Goal: Task Accomplishment & Management: Manage account settings

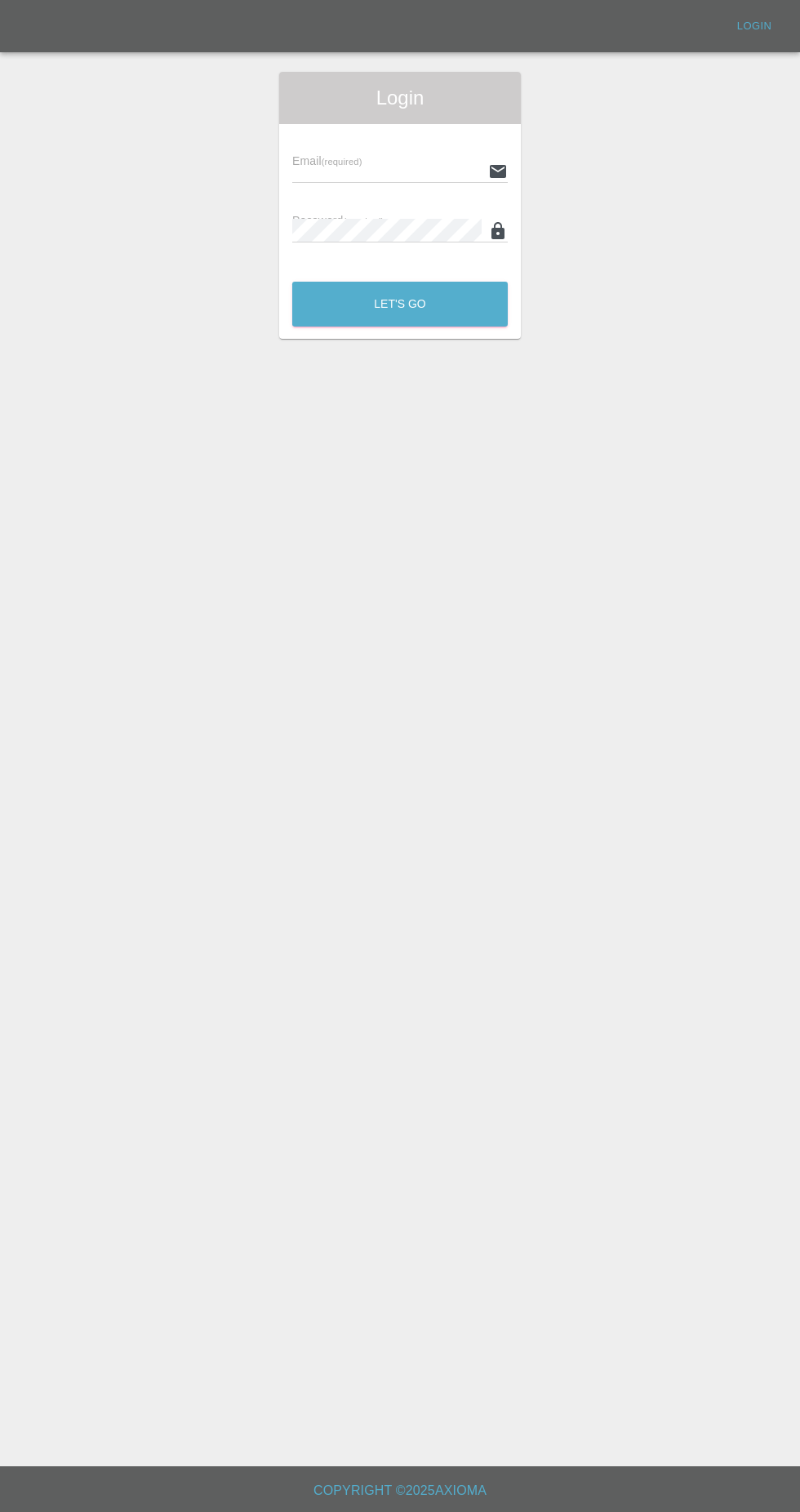
click at [323, 170] on input "text" at bounding box center [386, 171] width 189 height 24
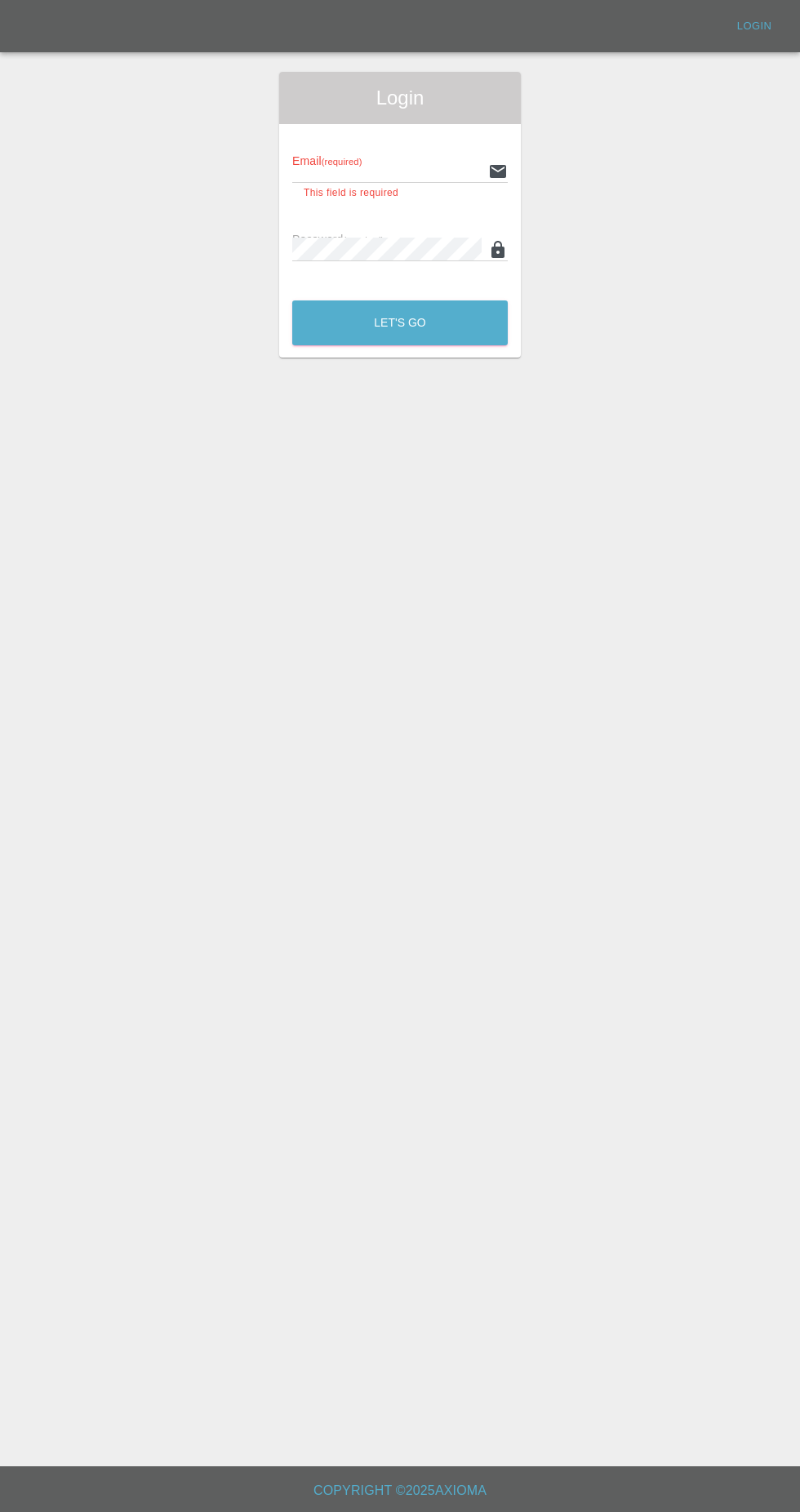
type input "[EMAIL_ADDRESS][DOMAIN_NAME]"
click at [292, 300] on button "Let's Go" at bounding box center [400, 322] width 215 height 45
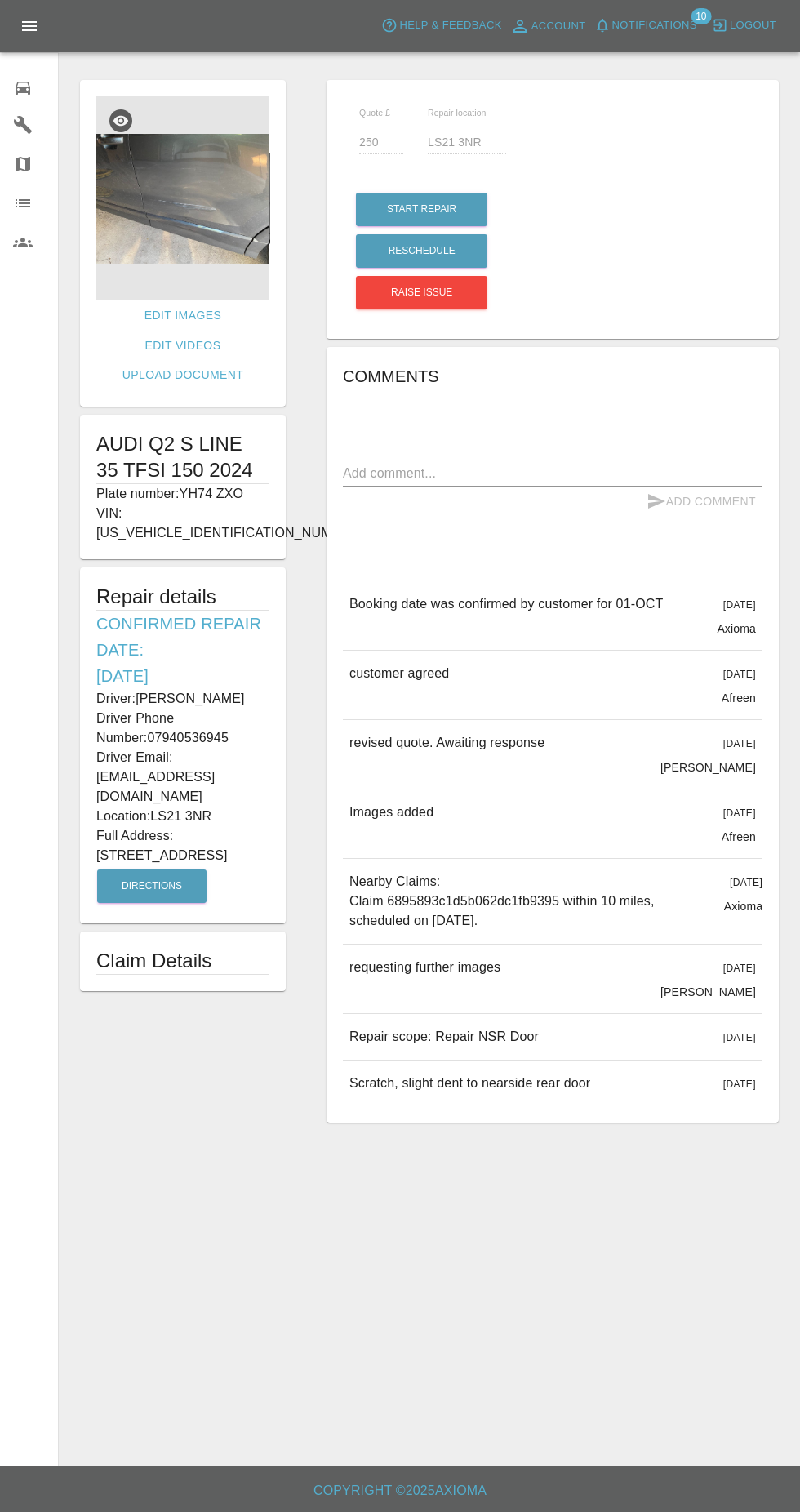
click at [23, 89] on icon at bounding box center [22, 87] width 14 height 13
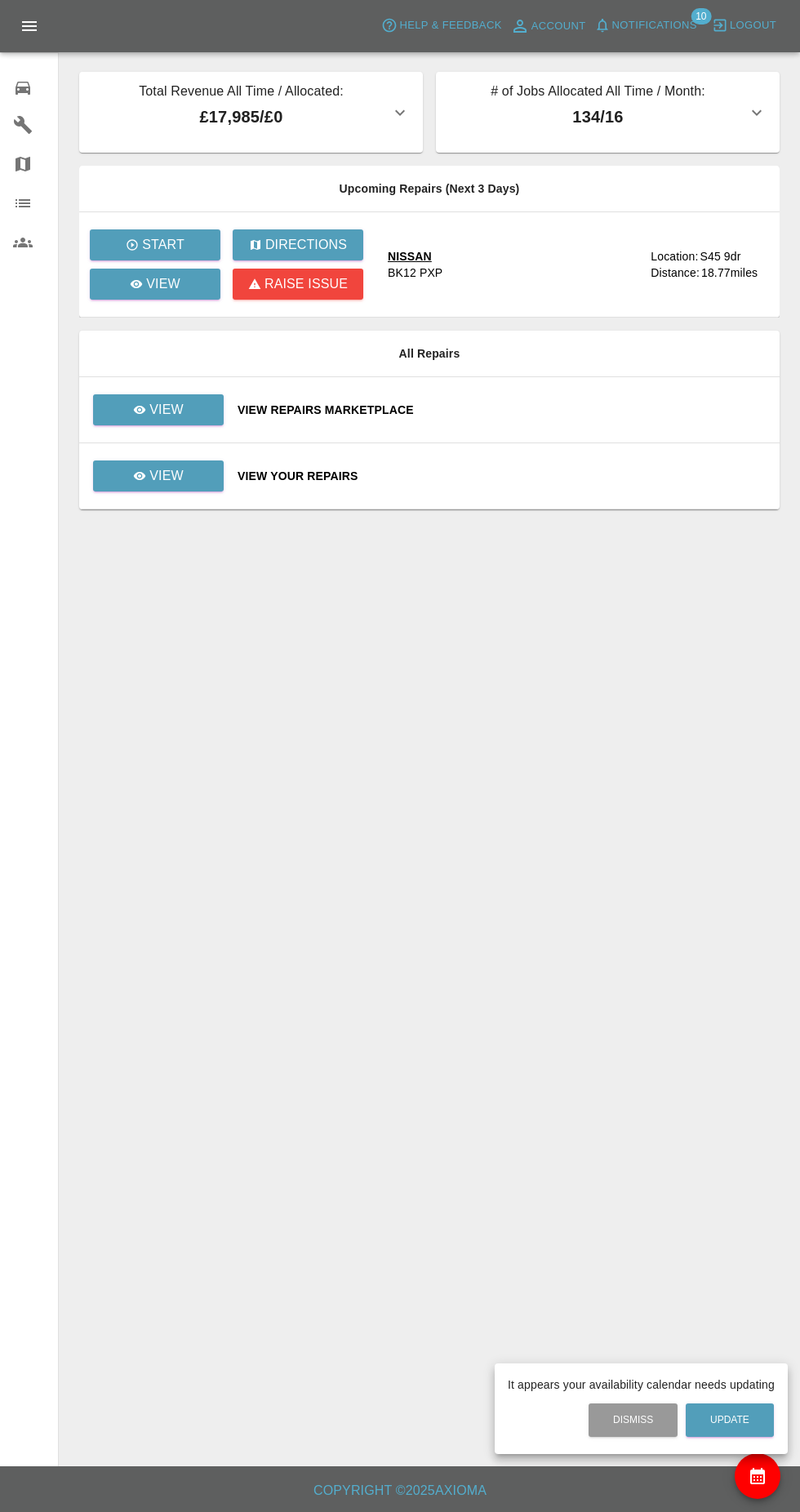
click at [144, 480] on div at bounding box center [400, 756] width 800 height 1512
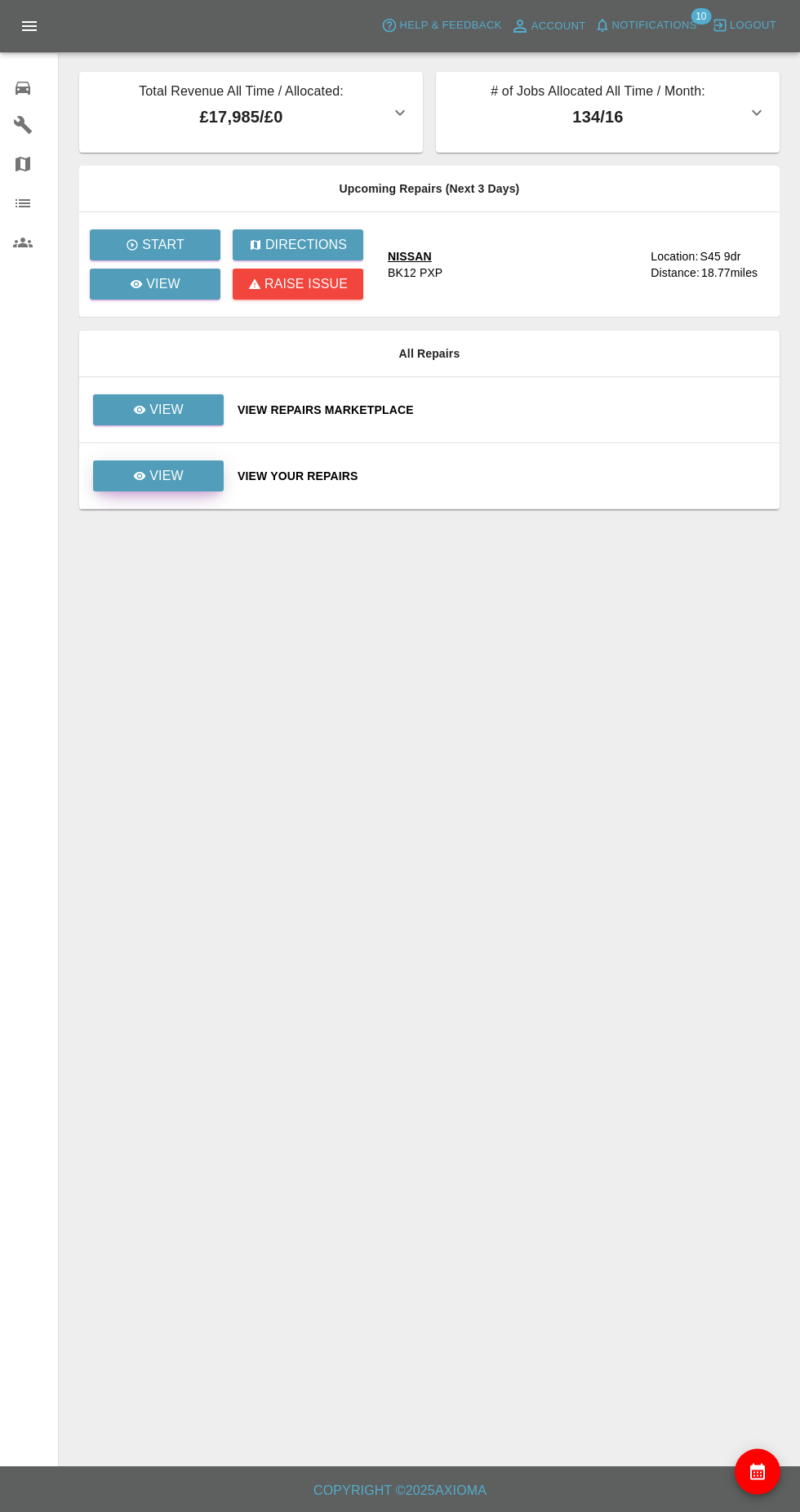
click at [153, 481] on p "View" at bounding box center [166, 475] width 34 height 19
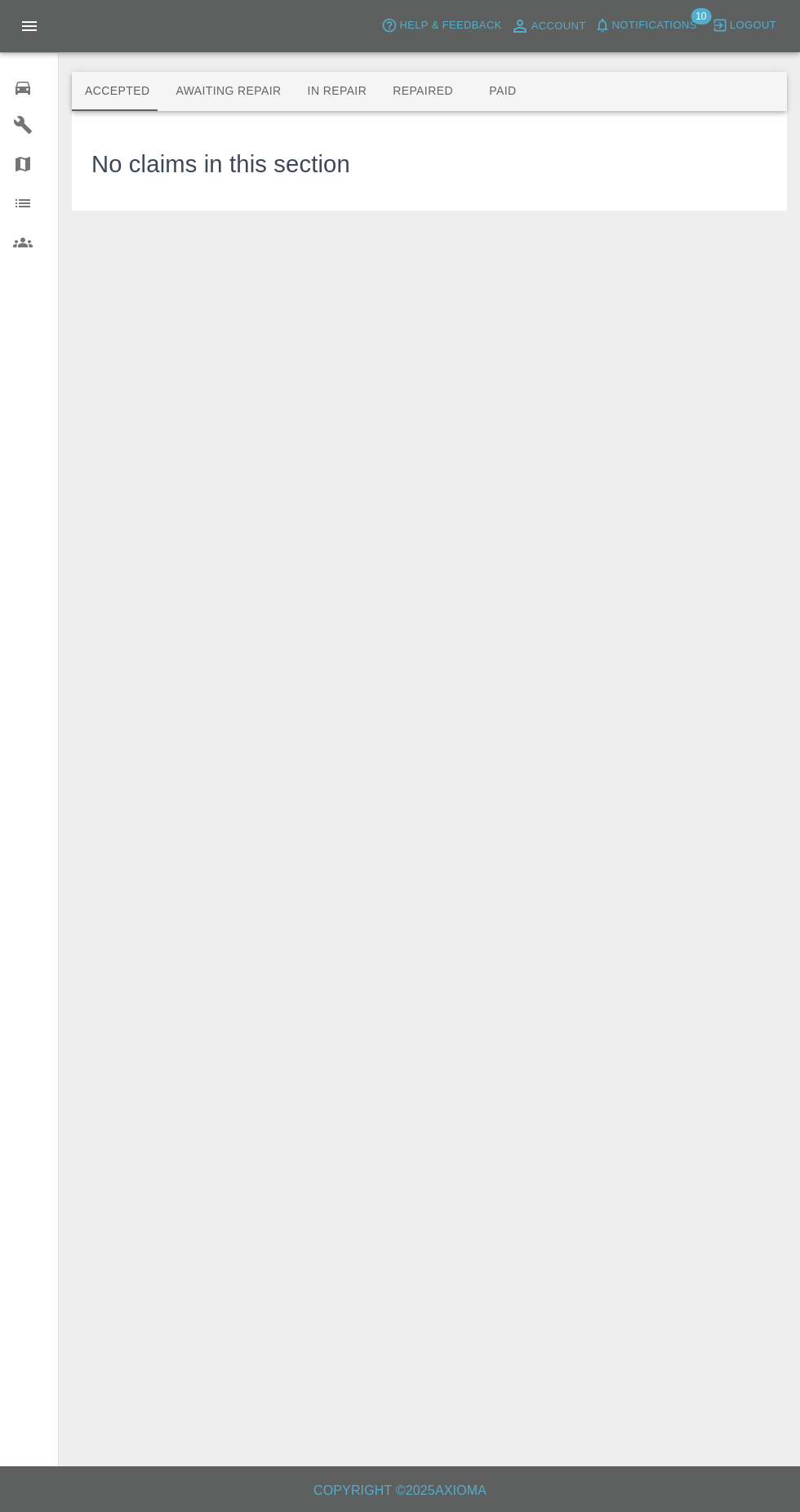
click at [232, 103] on button "Awaiting Repair" at bounding box center [228, 92] width 131 height 39
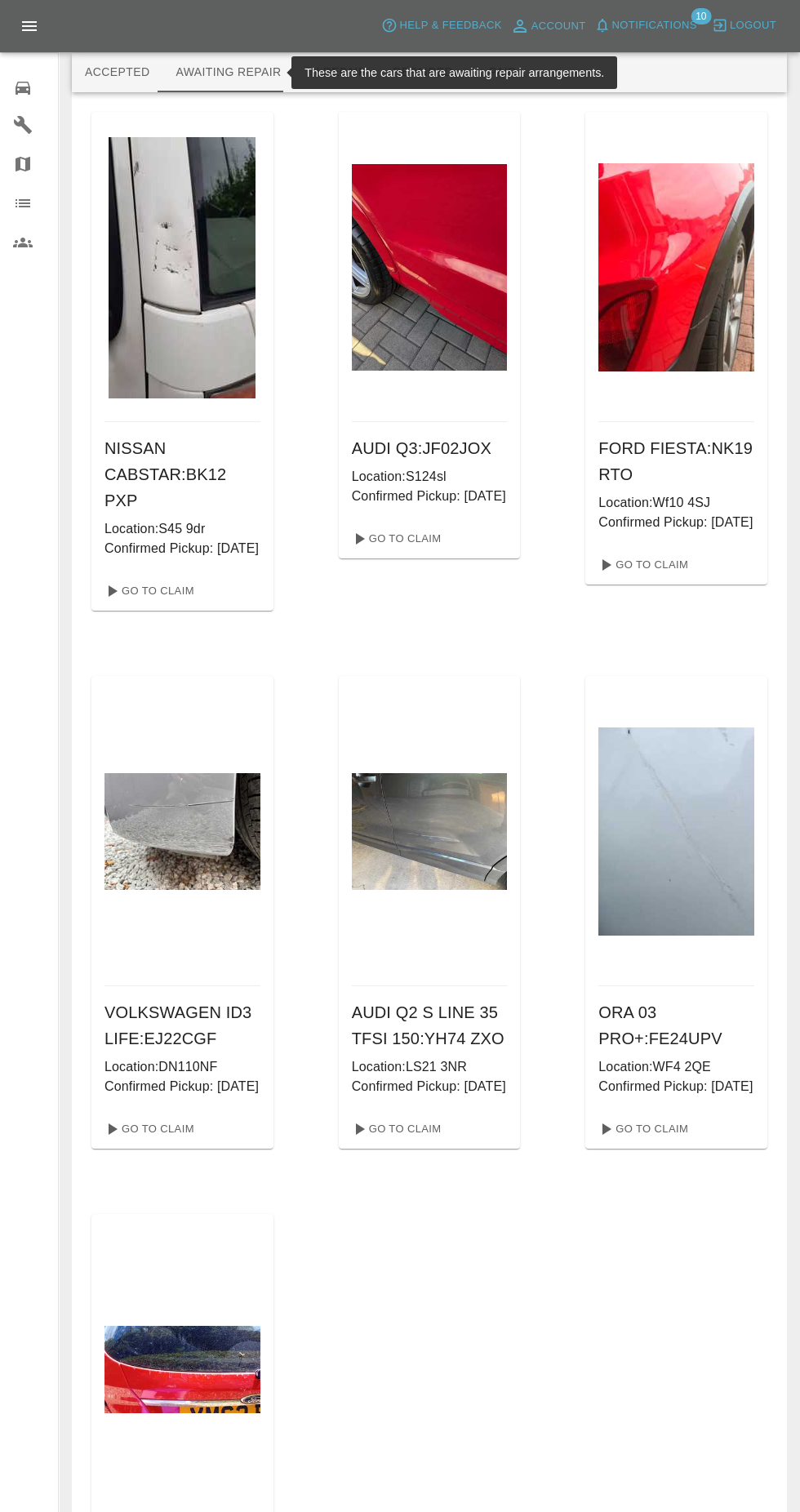
scroll to position [21, 0]
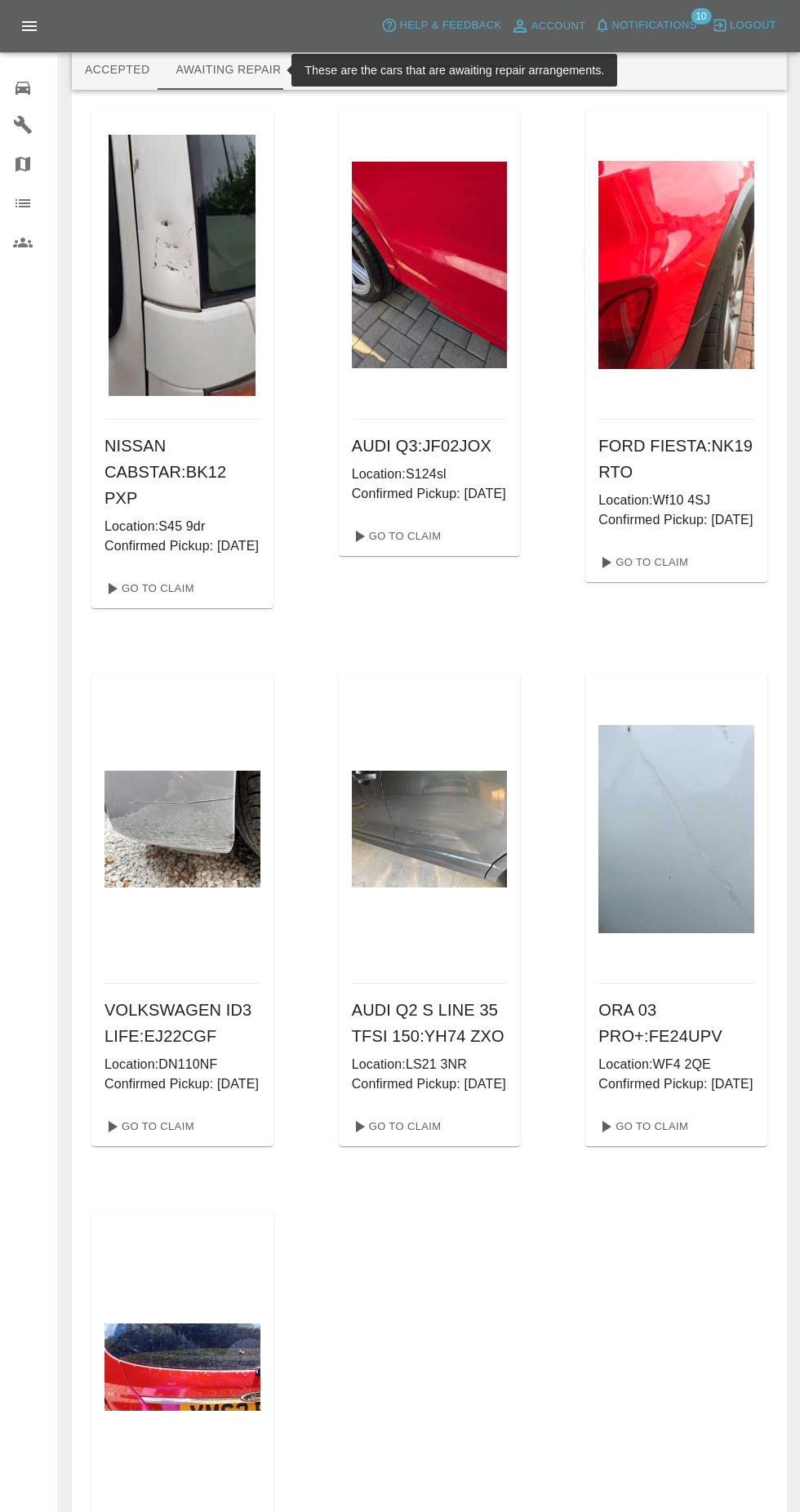
click at [131, 269] on img at bounding box center [181, 265] width 147 height 261
click at [137, 593] on link "Go To Claim" at bounding box center [148, 588] width 100 height 26
